Goal: Find specific page/section: Find specific page/section

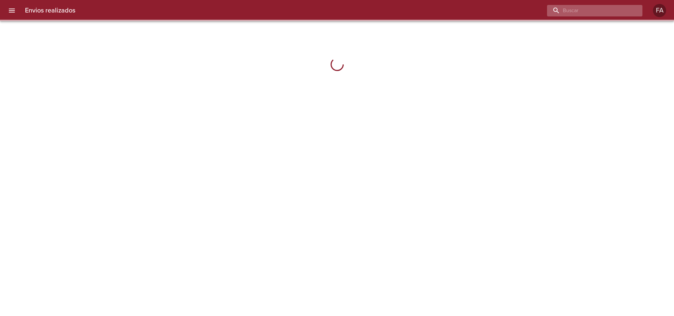
click at [598, 9] on input "buscar" at bounding box center [589, 11] width 84 height 12
paste input "[PERSON_NAME] [PERSON_NAME]"
type input "[PERSON_NAME] [PERSON_NAME]"
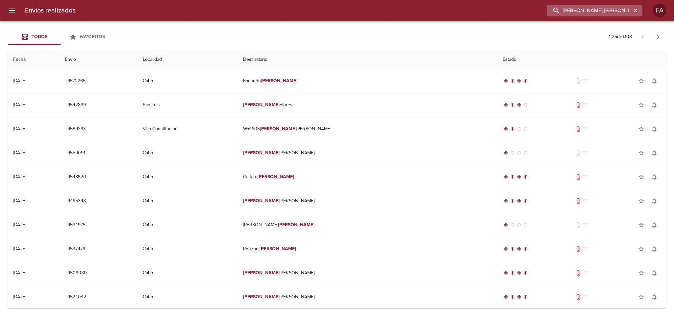
click at [621, 9] on input "[PERSON_NAME] [PERSON_NAME]" at bounding box center [589, 11] width 84 height 12
click at [625, 10] on input "[PERSON_NAME] [PERSON_NAME]" at bounding box center [589, 11] width 84 height 12
click at [636, 10] on icon "button" at bounding box center [636, 11] width 4 height 4
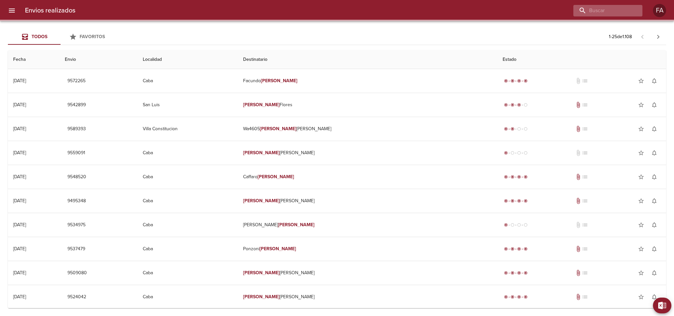
click at [636, 10] on div at bounding box center [608, 11] width 69 height 12
click at [604, 7] on input "buscar" at bounding box center [589, 11] width 84 height 12
paste input "[PERSON_NAME] [PERSON_NAME]"
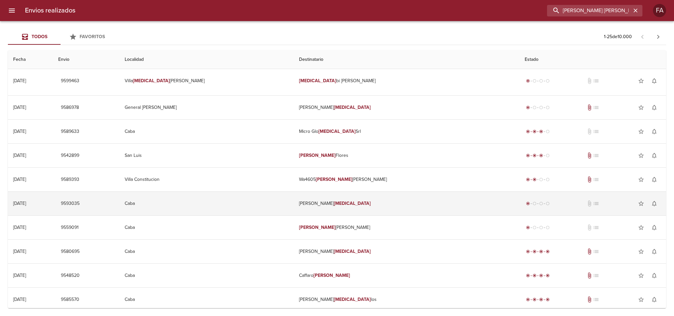
type input "[PERSON_NAME] [PERSON_NAME] NE"
